Goal: Navigation & Orientation: Find specific page/section

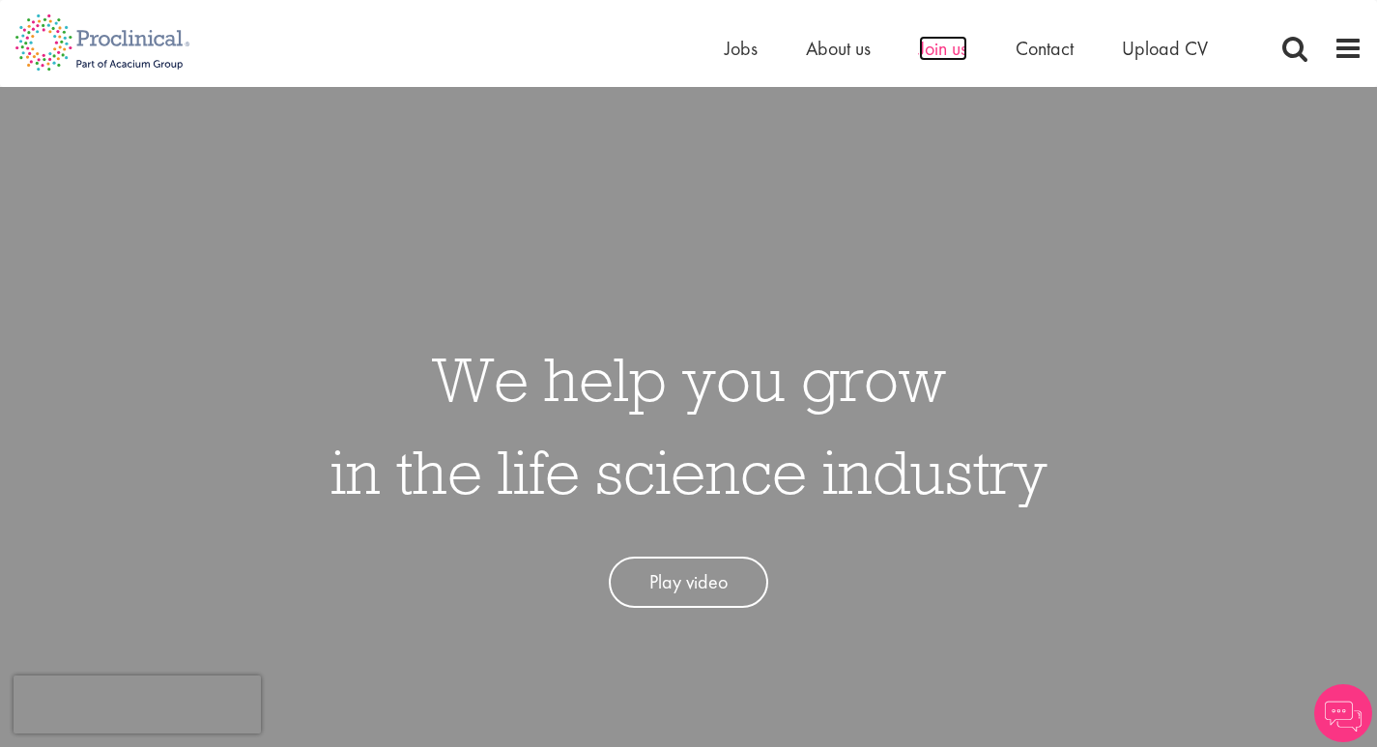
click at [924, 58] on span "Join us" at bounding box center [943, 48] width 48 height 25
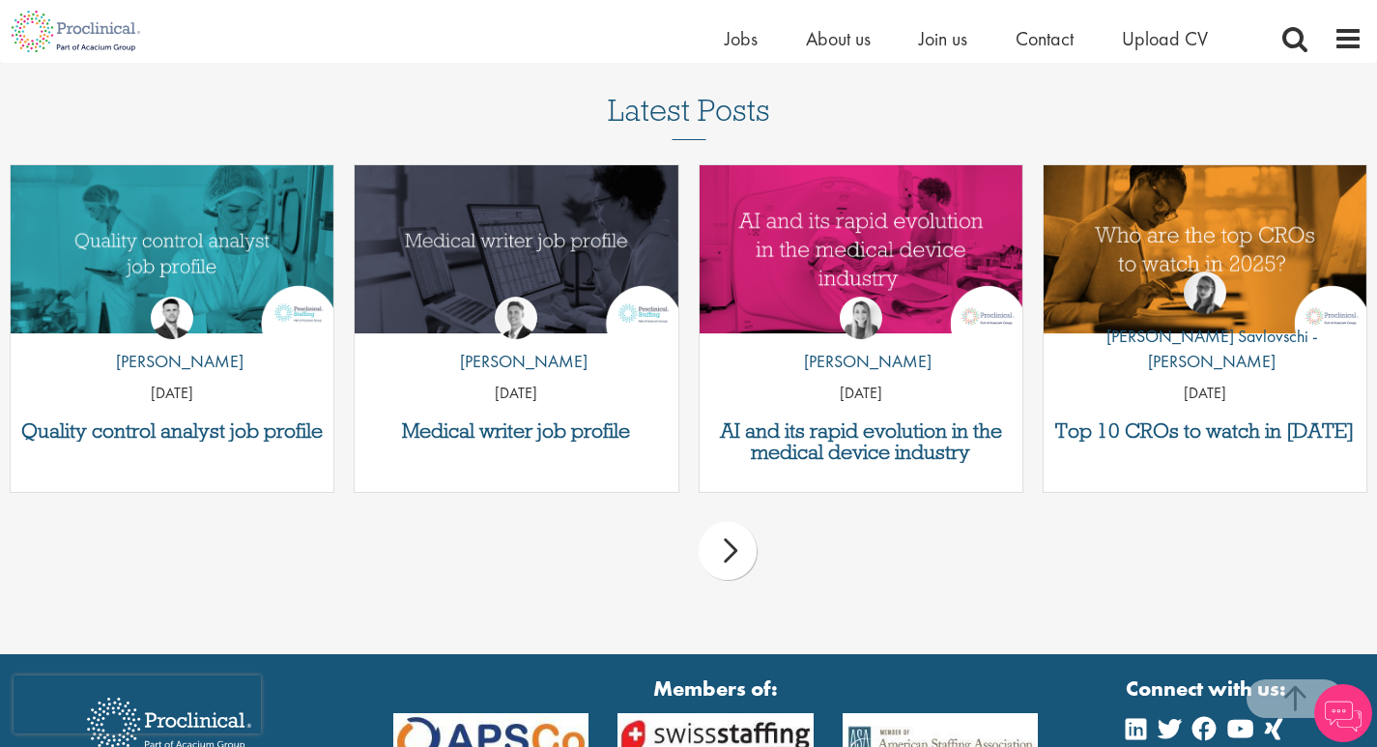
scroll to position [2425, 0]
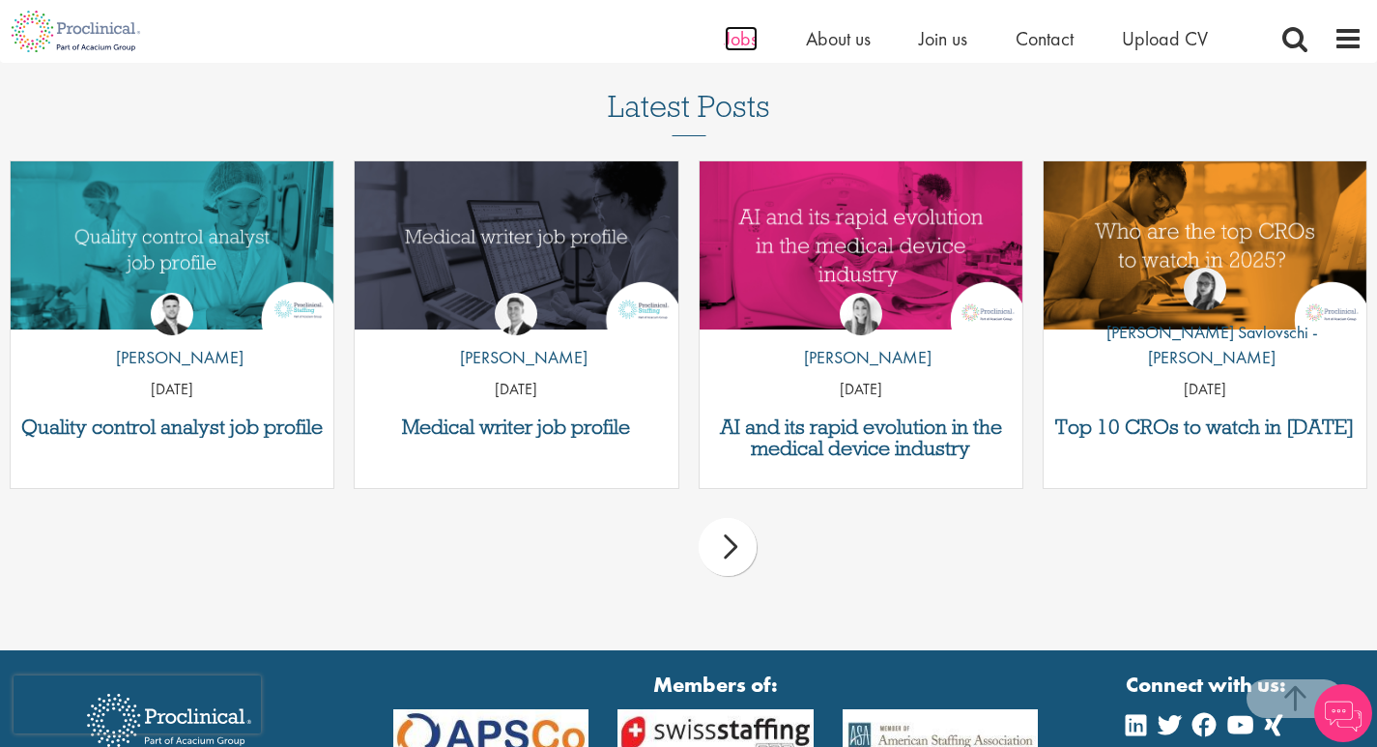
click at [743, 26] on span "Jobs" at bounding box center [741, 38] width 33 height 25
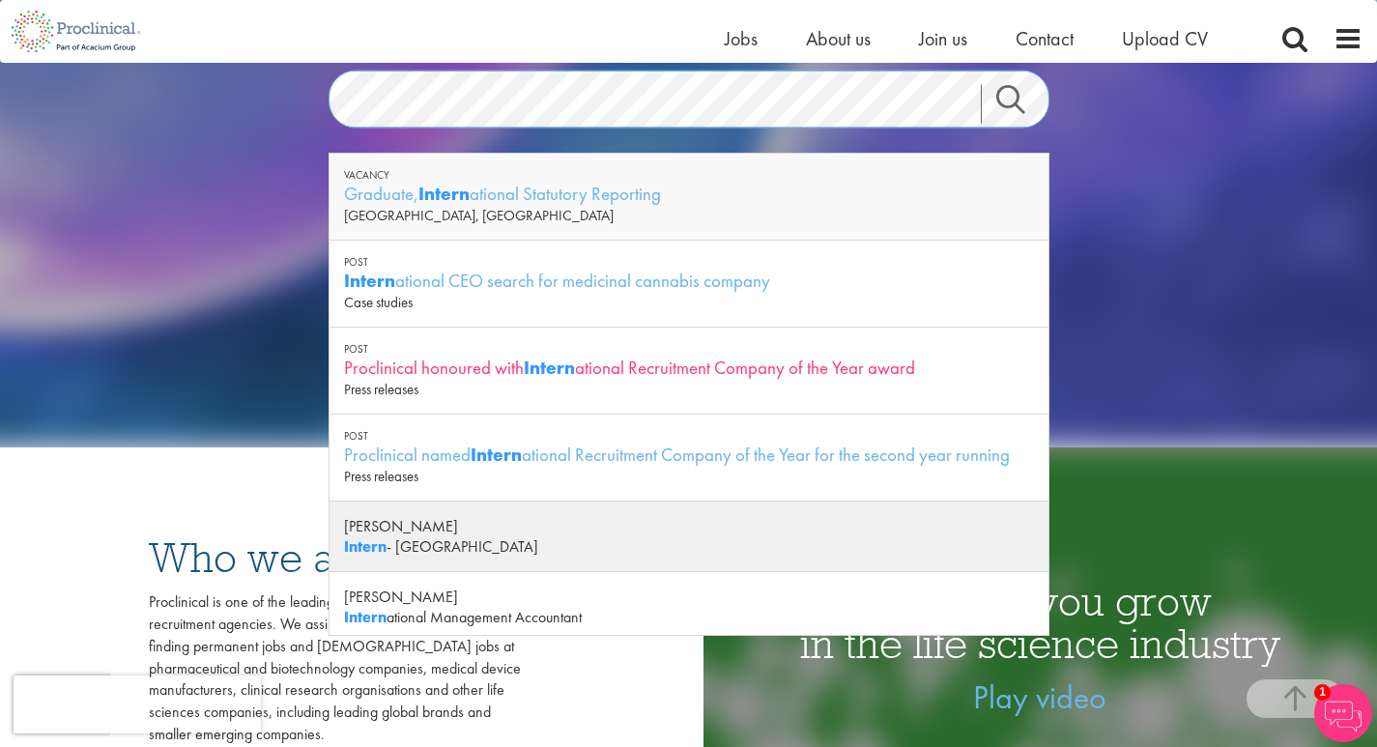
scroll to position [264, 0]
